Goal: Find contact information: Find contact information

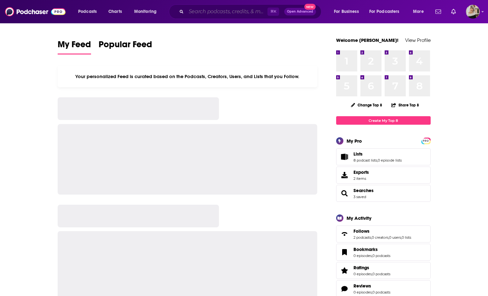
click at [198, 12] on input "Search podcasts, credits, & more..." at bounding box center [226, 12] width 81 height 10
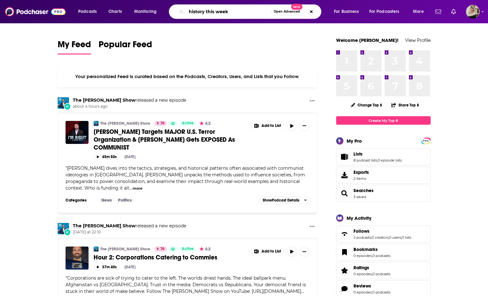
type input "history this week"
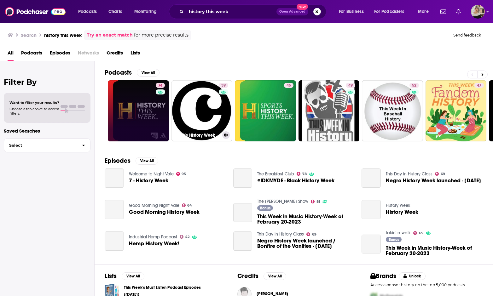
click at [144, 108] on link "74" at bounding box center [138, 110] width 61 height 61
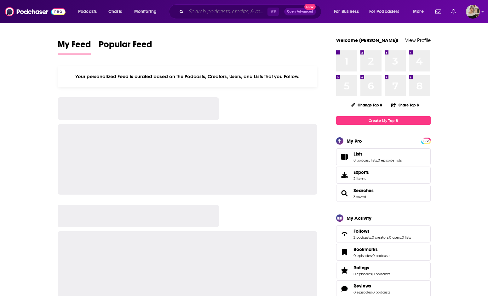
click at [209, 10] on input "Search podcasts, credits, & more..." at bounding box center [226, 12] width 81 height 10
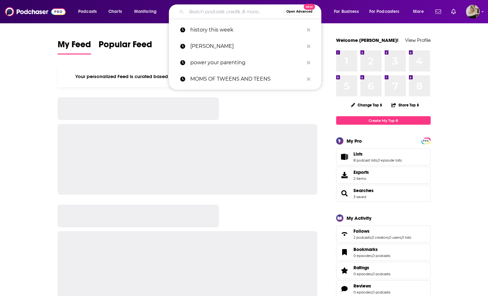
type input "r"
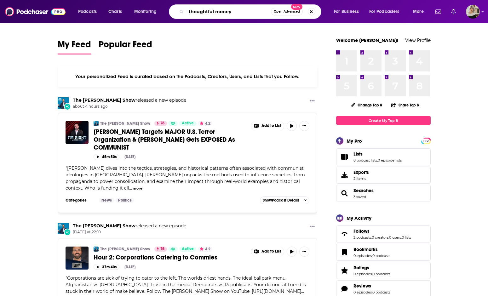
type input "thoughtful money"
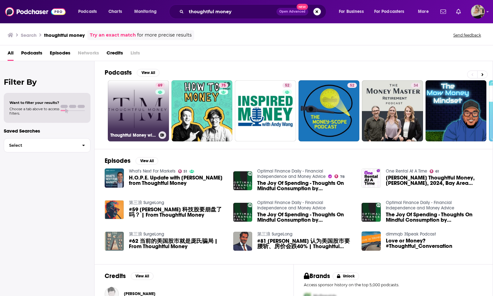
click at [136, 95] on link "69 Thoughtful Money with Adam Taggart" at bounding box center [138, 110] width 61 height 61
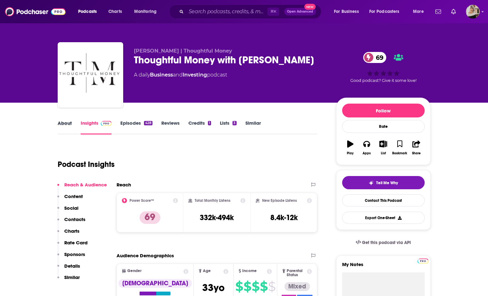
click at [71, 123] on div "About" at bounding box center [69, 127] width 23 height 14
click at [62, 123] on link "About" at bounding box center [65, 127] width 14 height 14
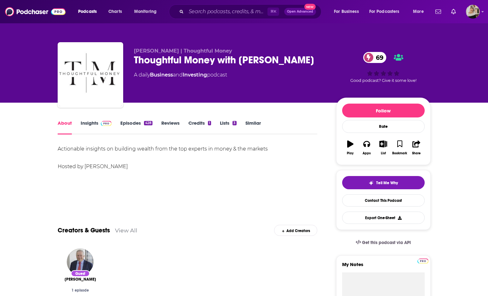
click at [92, 124] on link "Insights" at bounding box center [96, 127] width 31 height 14
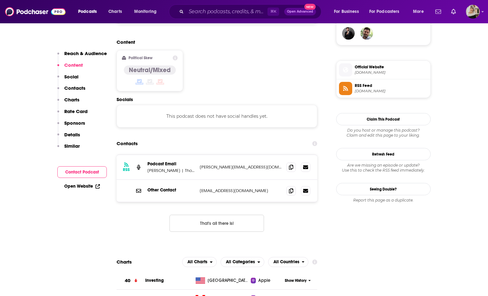
scroll to position [476, 0]
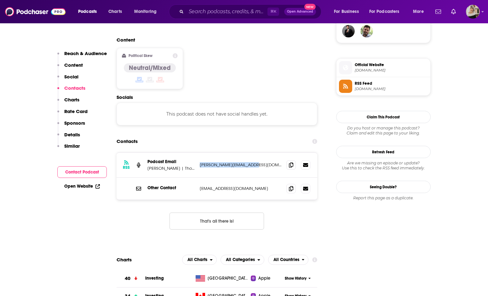
drag, startPoint x: 260, startPoint y: 148, endPoint x: 199, endPoint y: 148, distance: 60.8
click at [199, 153] on div "RSS Podcast Email Adam Taggart | Thoughtful Money adam@thoughtfulmoney.com adam…" at bounding box center [217, 165] width 201 height 25
copy p "adam@thoughtfulmoney.com"
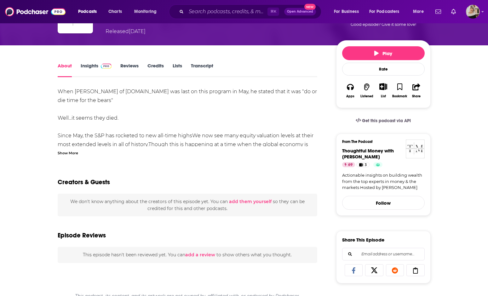
scroll to position [56, 0]
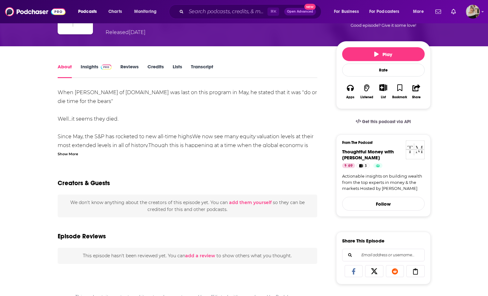
click at [67, 155] on div "Show More" at bounding box center [68, 154] width 20 height 6
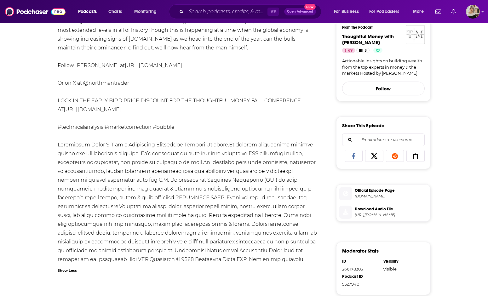
scroll to position [0, 0]
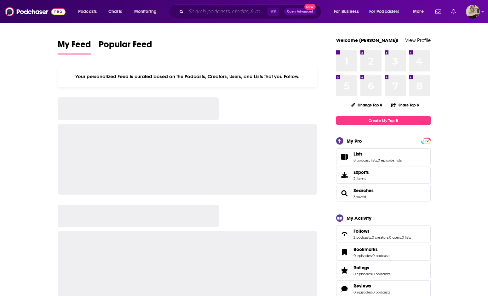
click at [201, 13] on input "Search podcasts, credits, & more..." at bounding box center [226, 12] width 81 height 10
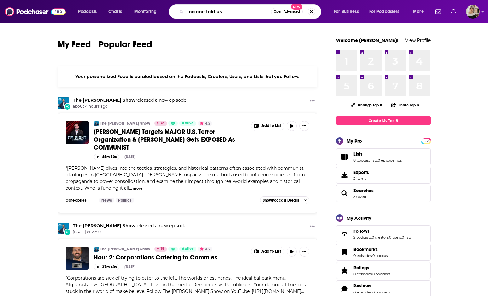
type input "no one told us"
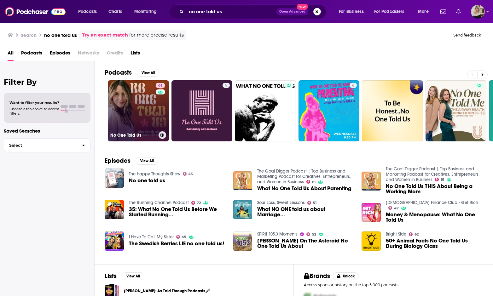
click at [131, 112] on link "61 No One Told Us" at bounding box center [138, 110] width 61 height 61
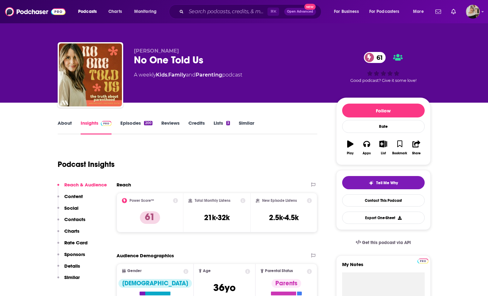
click at [63, 123] on link "About" at bounding box center [65, 127] width 14 height 14
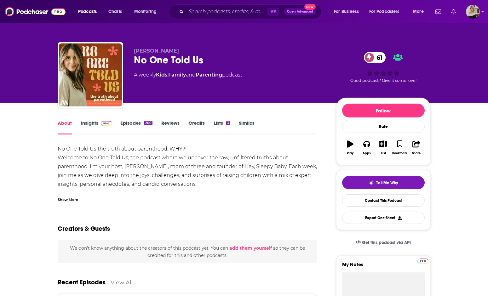
click at [92, 124] on link "Insights" at bounding box center [96, 127] width 31 height 14
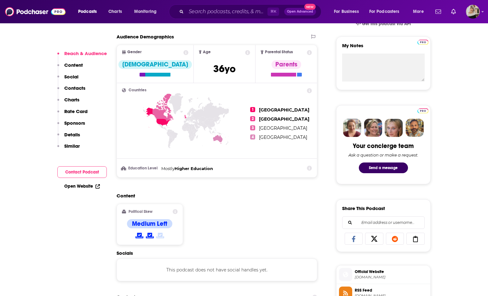
scroll to position [385, 0]
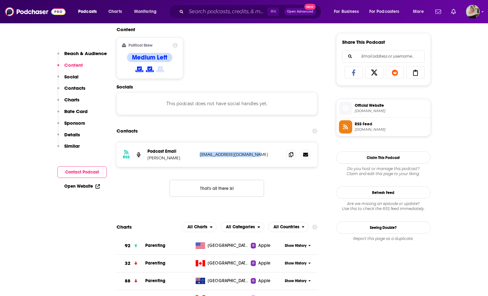
drag, startPoint x: 262, startPoint y: 156, endPoint x: 199, endPoint y: 156, distance: 63.0
click at [199, 156] on div "RSS Podcast Email Rachael Shepard-Ohta rachael@heysleepybaby.com rachael@heysle…" at bounding box center [217, 154] width 201 height 25
copy p "rachael@heysleepybaby.com"
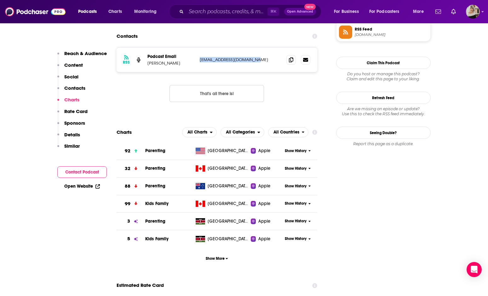
scroll to position [478, 0]
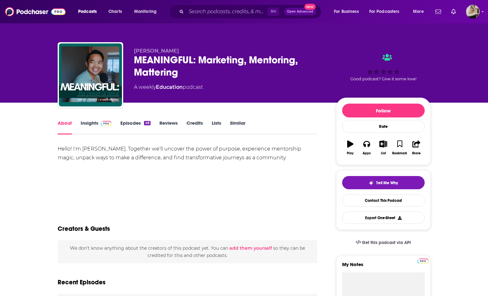
click at [94, 123] on link "Insights" at bounding box center [96, 127] width 31 height 14
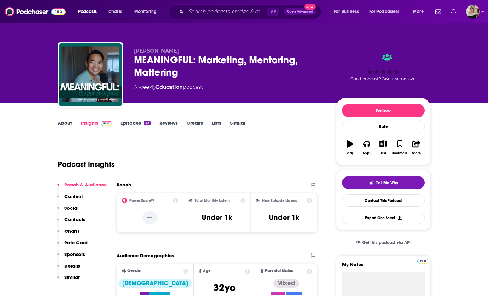
click at [65, 124] on link "About" at bounding box center [65, 127] width 14 height 14
